Goal: Information Seeking & Learning: Learn about a topic

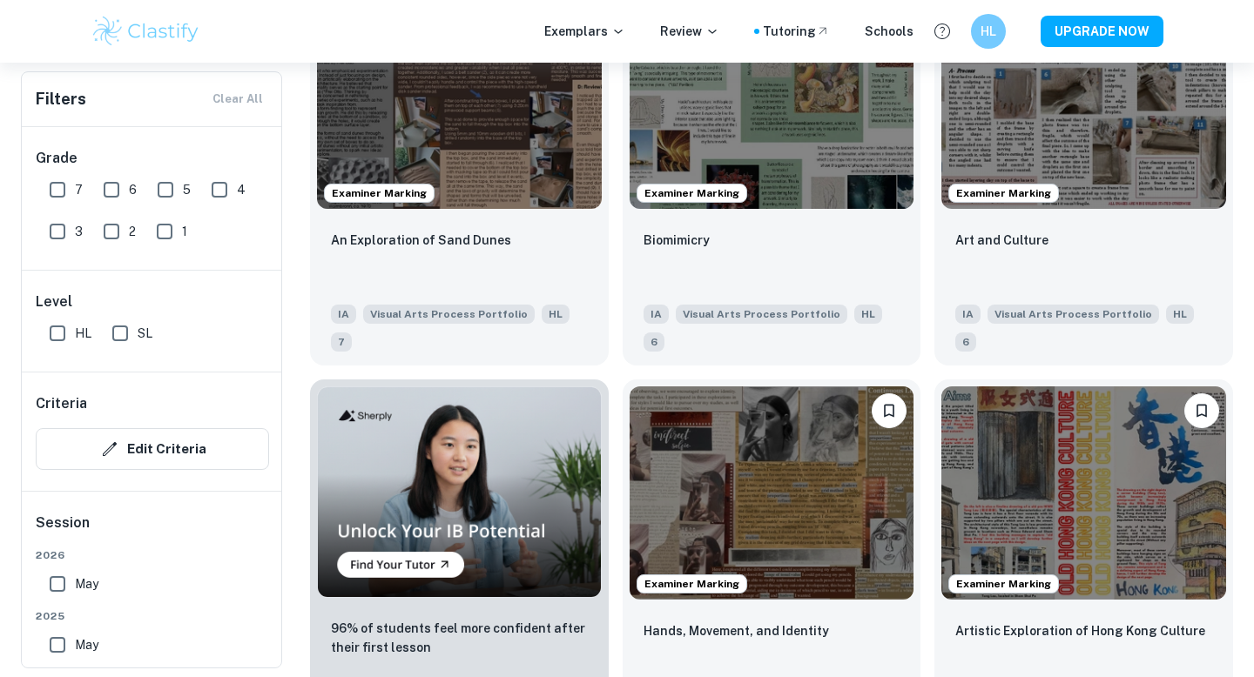
scroll to position [864, 0]
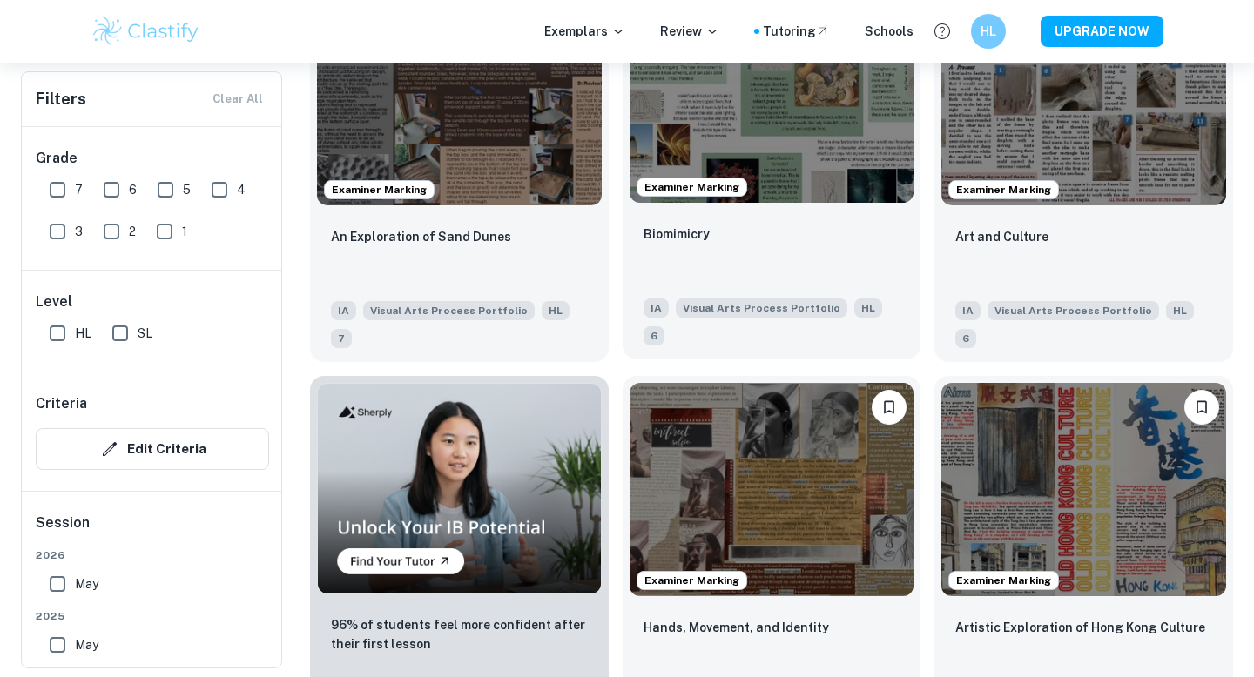
click at [809, 159] on img at bounding box center [771, 96] width 285 height 213
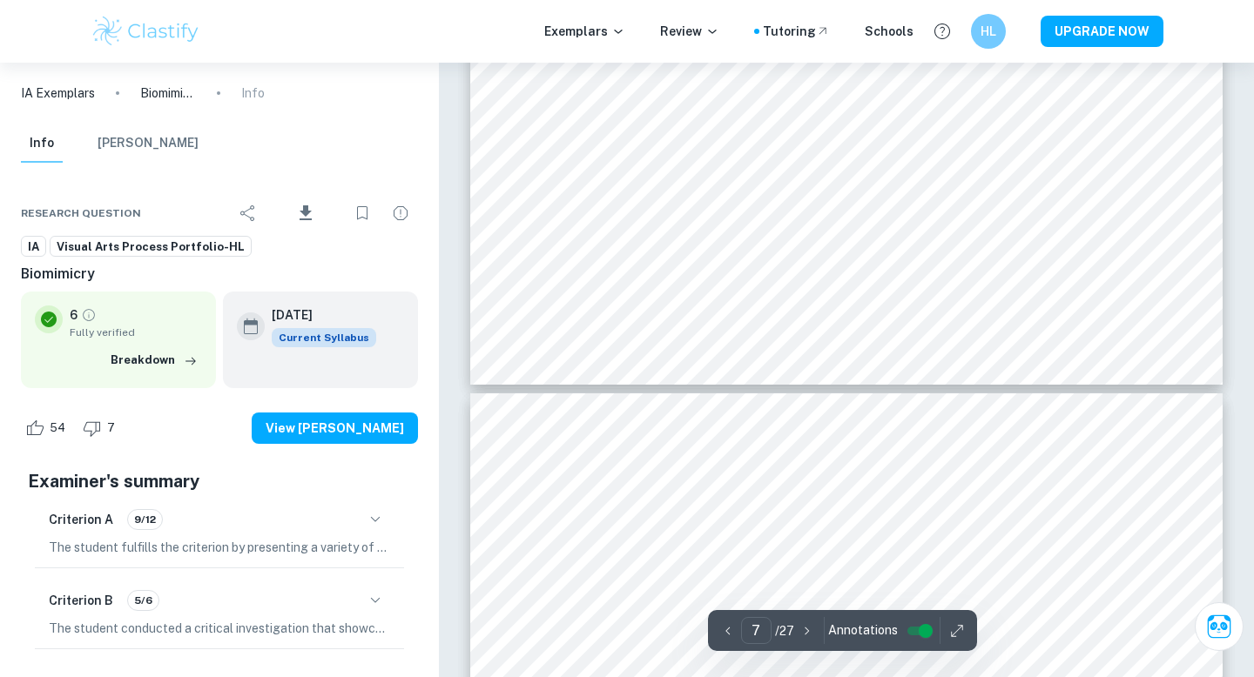
scroll to position [3706, 0]
type input "8"
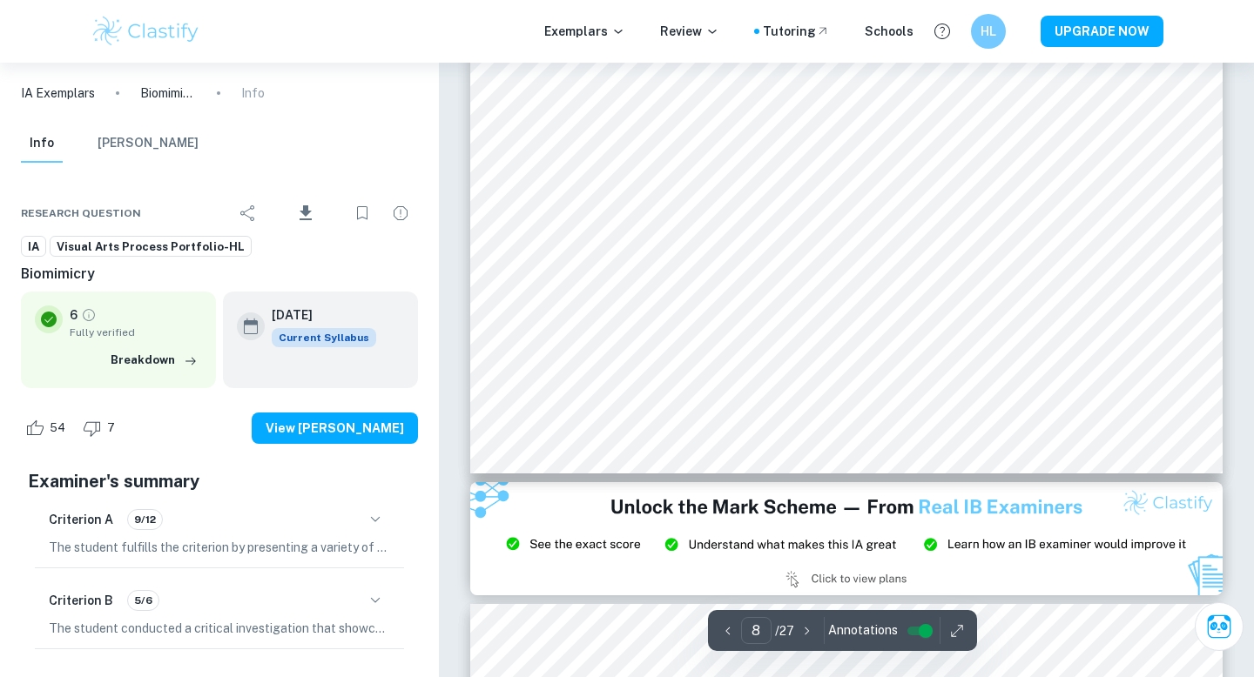
scroll to position [4155, 0]
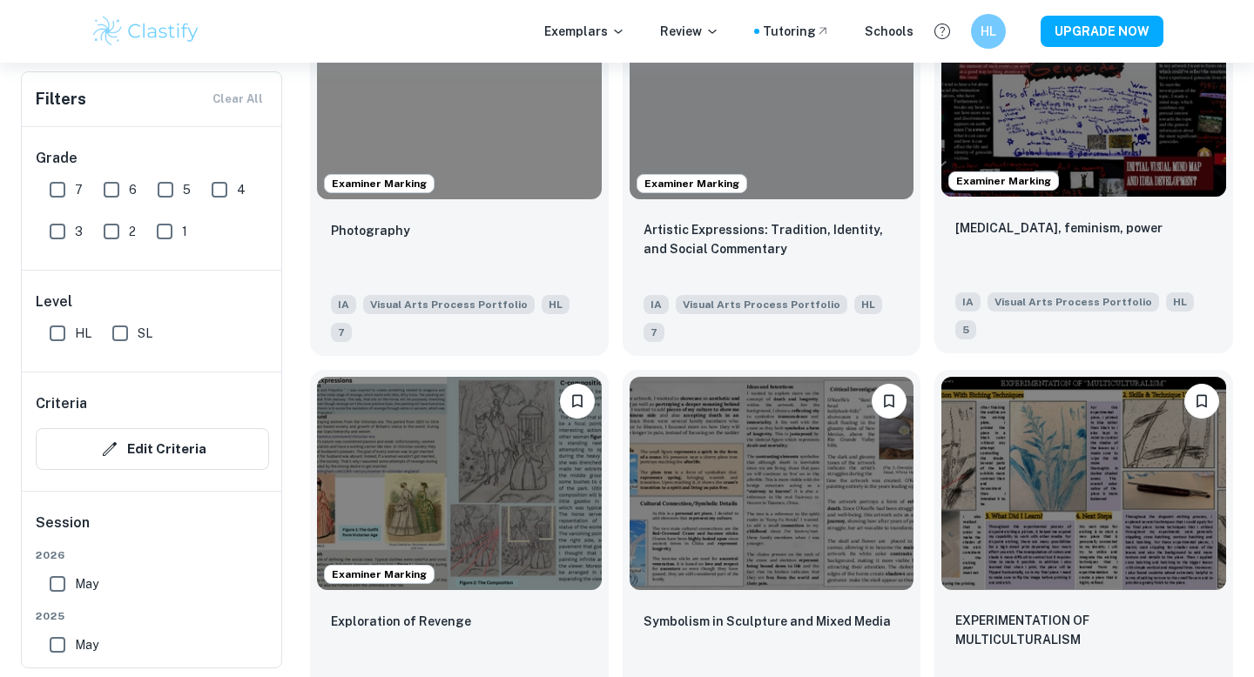
scroll to position [2043, 0]
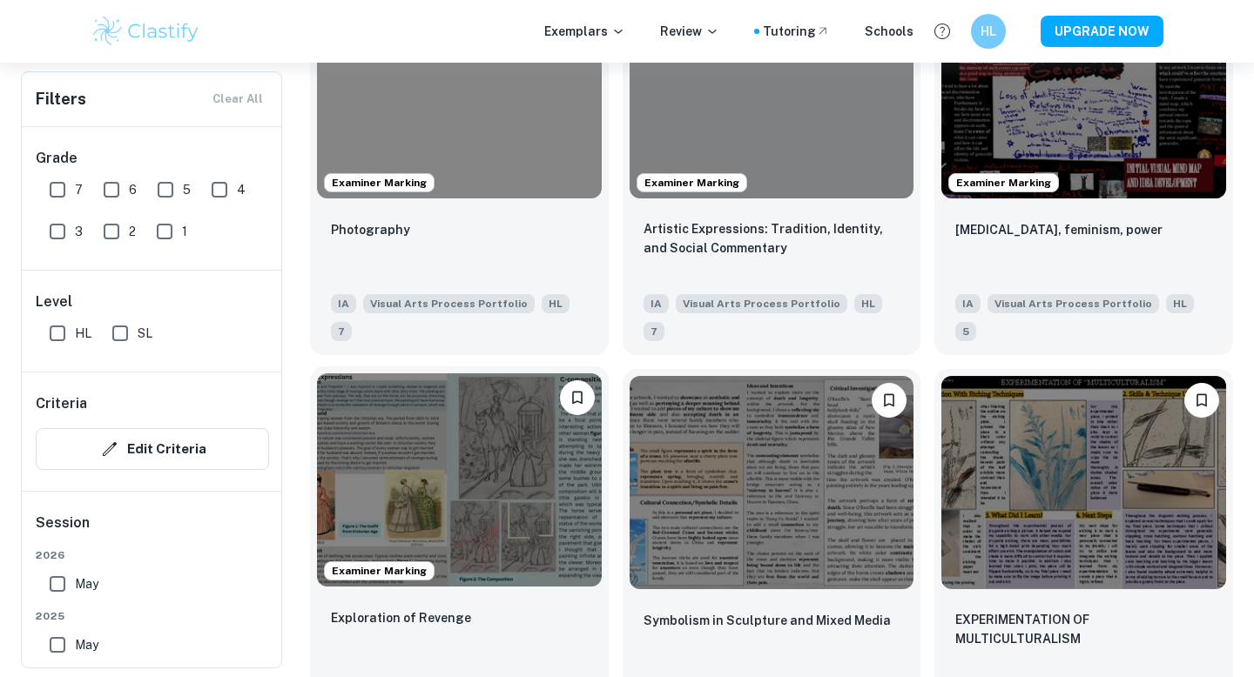
click at [515, 452] on img at bounding box center [459, 480] width 285 height 213
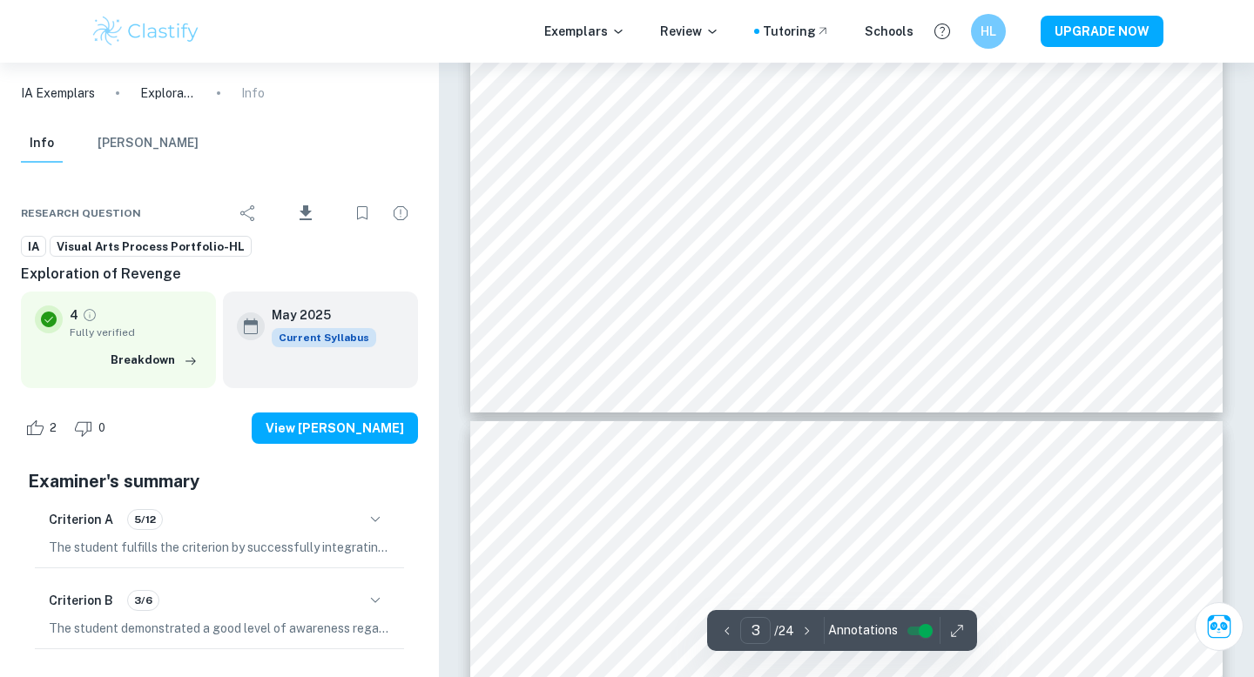
scroll to position [1198, 0]
type input "4"
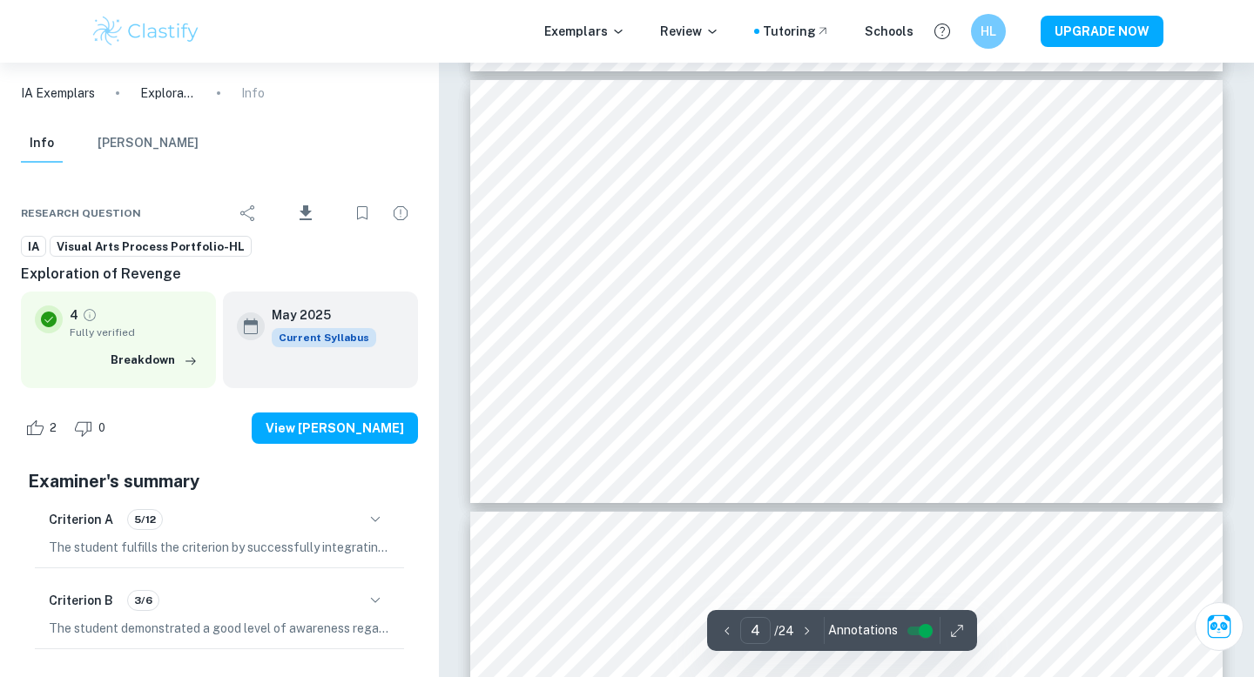
scroll to position [1534, 0]
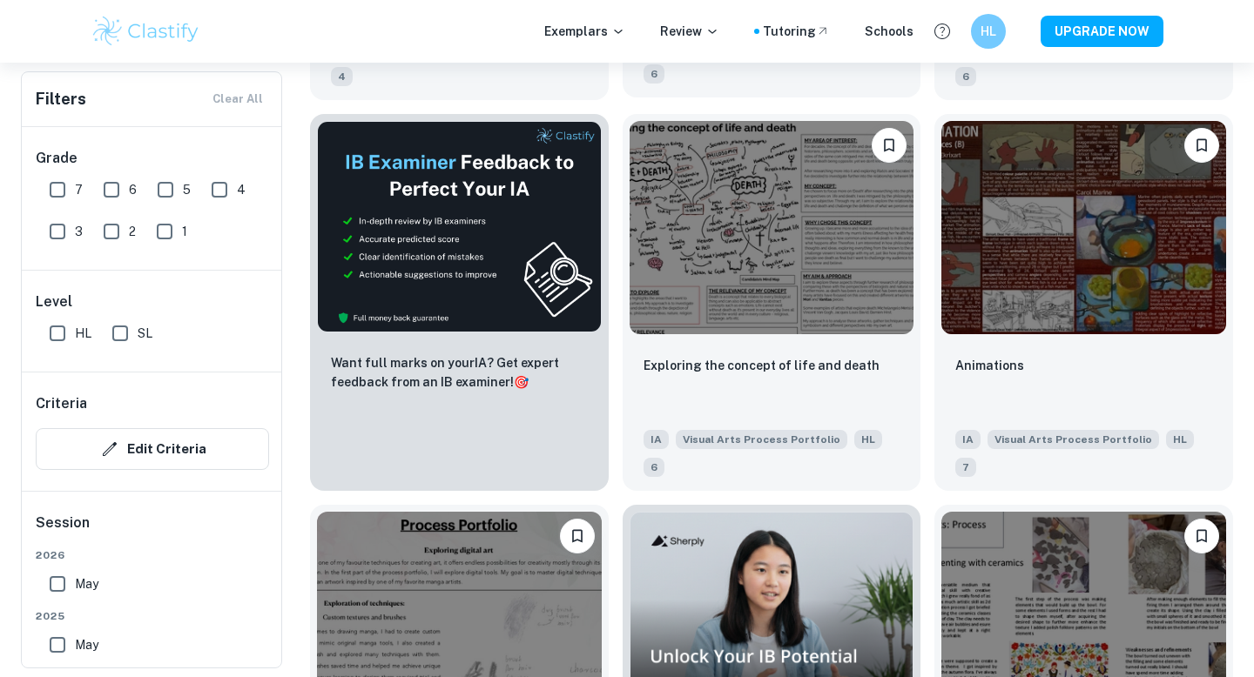
scroll to position [2690, 0]
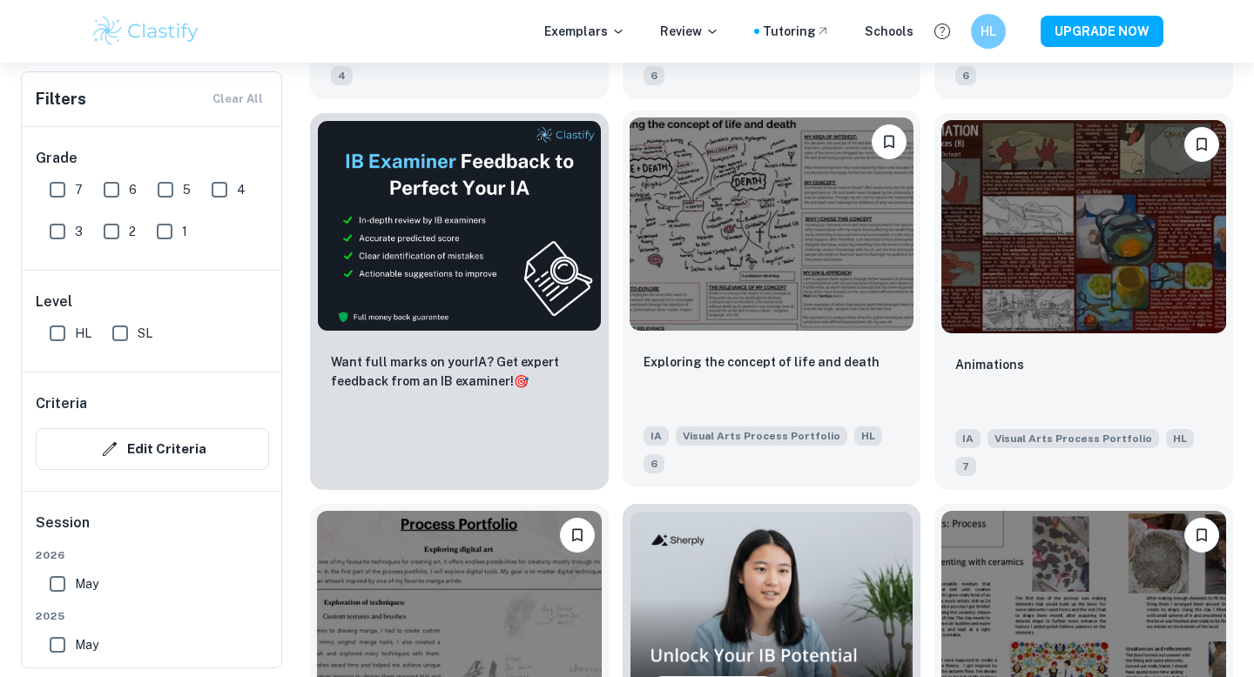
click at [829, 197] on img at bounding box center [771, 224] width 285 height 213
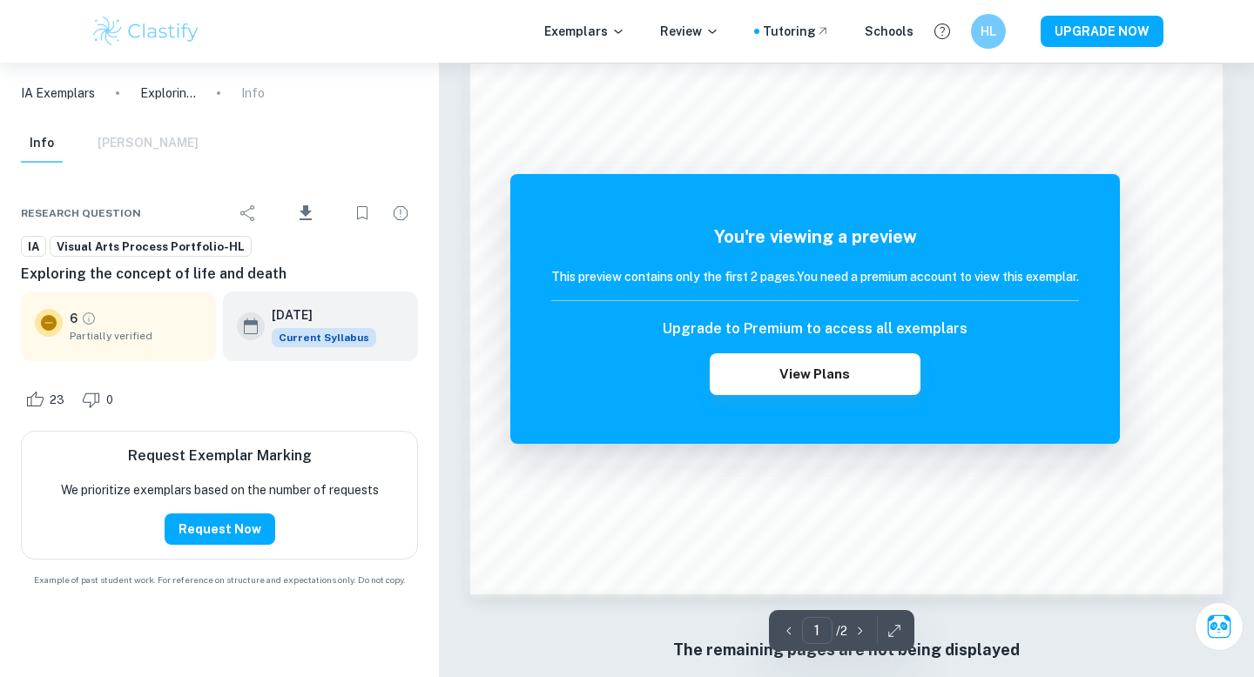
scroll to position [594, 0]
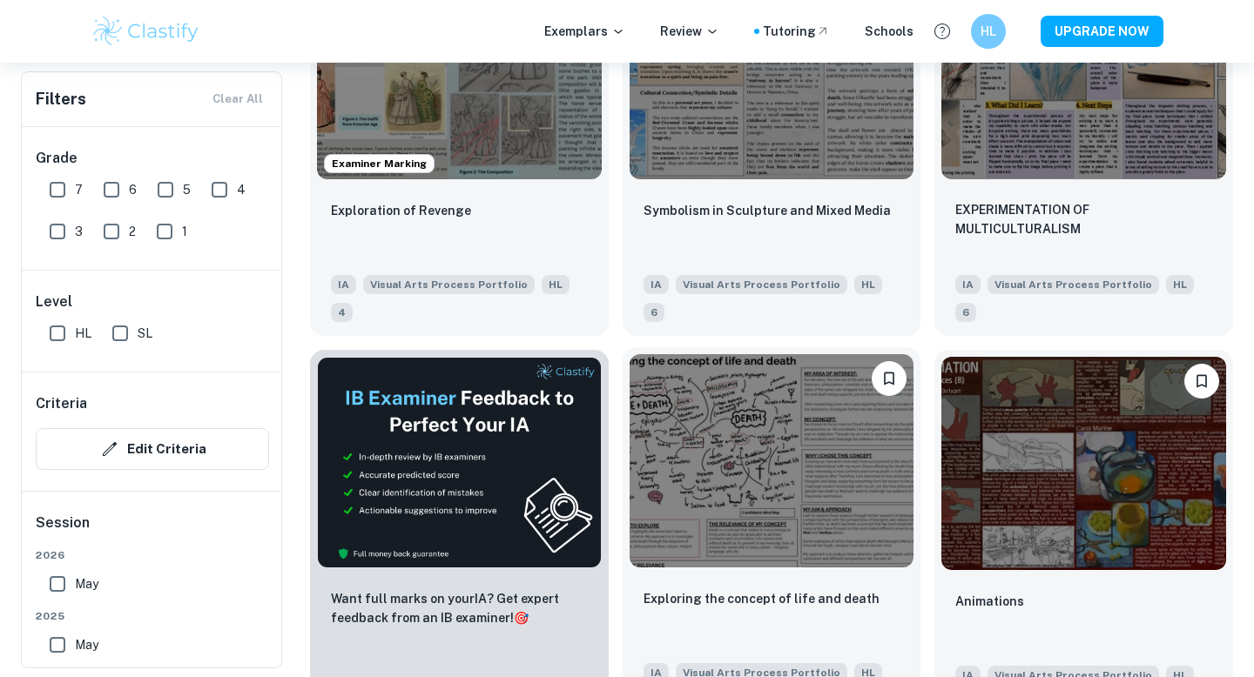
scroll to position [1911, 0]
